Goal: Check status: Check status

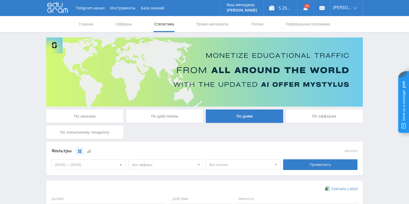
scroll to position [107, 0]
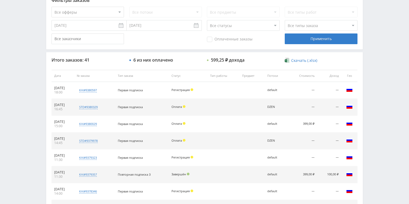
scroll to position [150, 0]
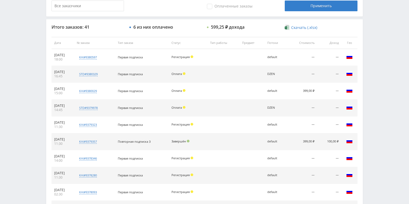
scroll to position [193, 0]
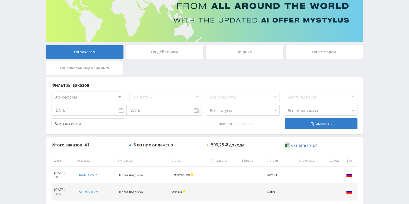
click at [164, 50] on div "По действиям" at bounding box center [164, 51] width 77 height 13
click at [0, 0] on input "По действиям" at bounding box center [0, 0] width 0 height 0
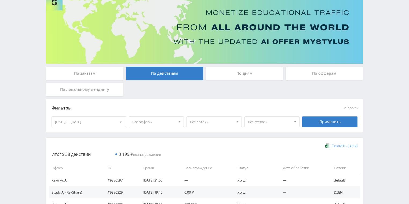
click at [235, 69] on div "По дням" at bounding box center [244, 73] width 77 height 13
click at [0, 0] on input "По дням" at bounding box center [0, 0] width 0 height 0
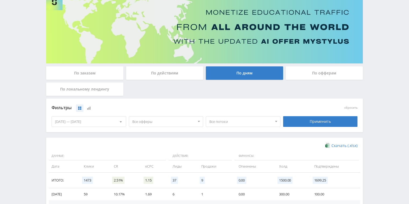
scroll to position [43, 0]
